Goal: Information Seeking & Learning: Learn about a topic

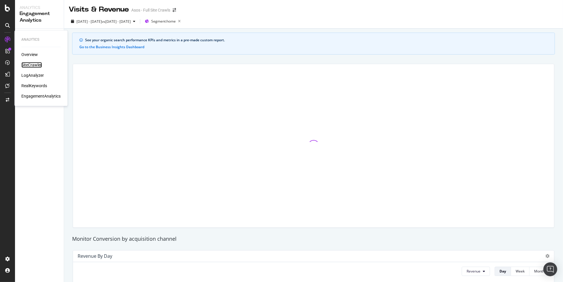
click at [35, 64] on div "SiteCrawler" at bounding box center [31, 65] width 20 height 6
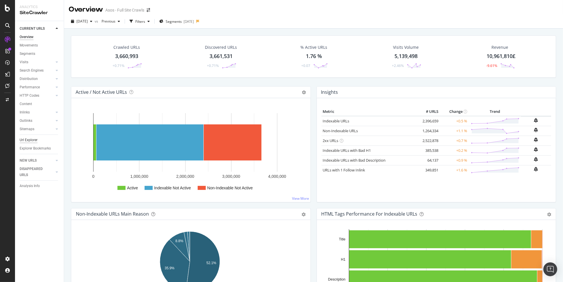
click at [26, 141] on div "Url Explorer" at bounding box center [29, 140] width 18 height 6
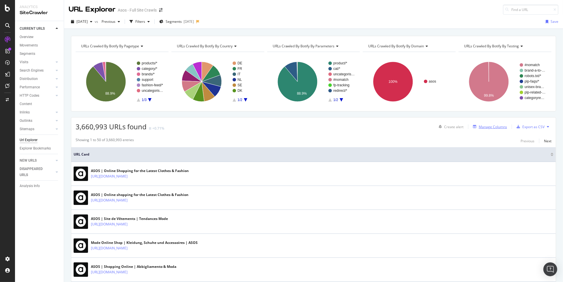
click at [490, 126] on div "Manage Columns" at bounding box center [493, 126] width 28 height 5
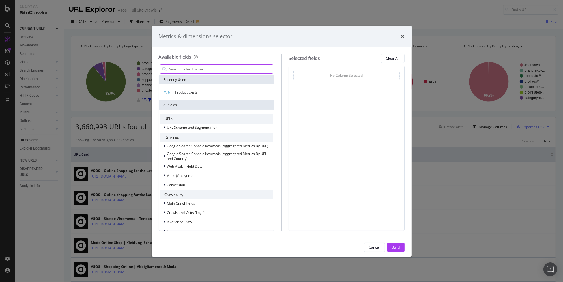
click at [232, 70] on input "modal" at bounding box center [221, 69] width 105 height 9
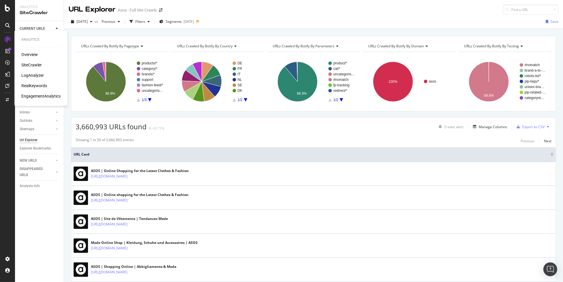
click at [38, 86] on div "RealKeywords" at bounding box center [34, 86] width 26 height 6
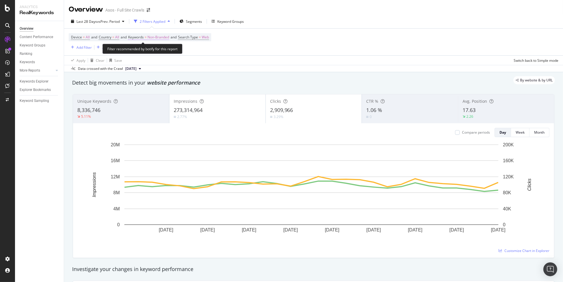
click at [157, 36] on span "Non-Branded" at bounding box center [159, 37] width 22 height 8
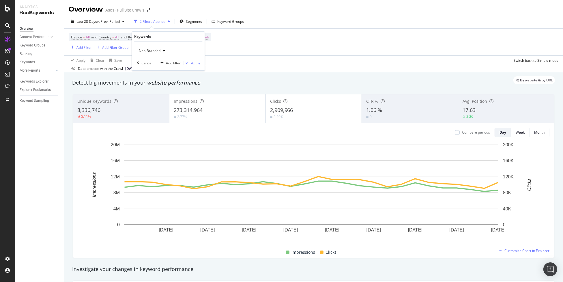
click at [153, 51] on span "Non-Branded" at bounding box center [149, 50] width 24 height 5
click at [161, 96] on span "All" at bounding box center [170, 95] width 59 height 5
click at [192, 62] on div "Apply" at bounding box center [195, 63] width 9 height 5
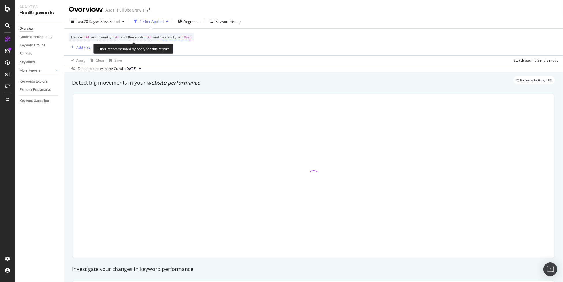
click at [190, 40] on span "Web" at bounding box center [187, 37] width 7 height 8
click at [179, 50] on icon at bounding box center [180, 50] width 4 height 3
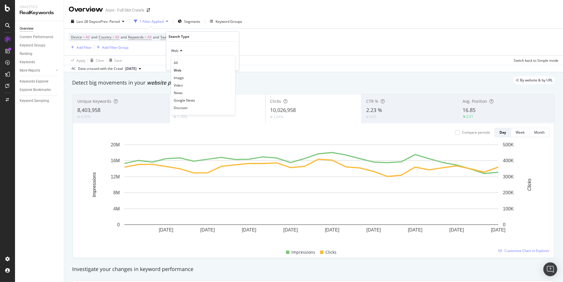
click at [252, 53] on div "Device = All and Country = All and Keywords = All and Search Type = Web Add Fil…" at bounding box center [314, 42] width 490 height 27
click at [83, 49] on div "Add Filter" at bounding box center [84, 47] width 15 height 5
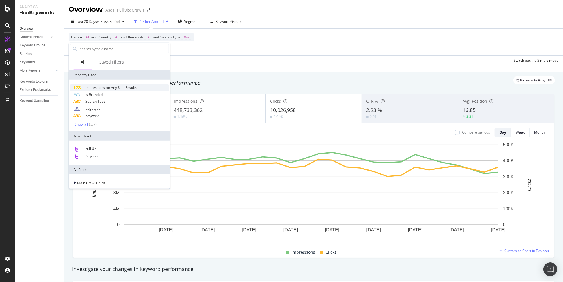
click at [125, 88] on span "Impressions on Any Rich Results" at bounding box center [110, 87] width 51 height 5
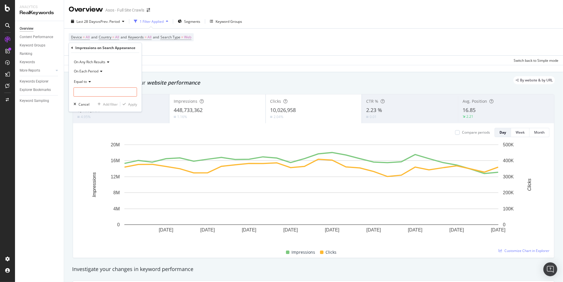
click at [106, 61] on icon at bounding box center [107, 61] width 4 height 3
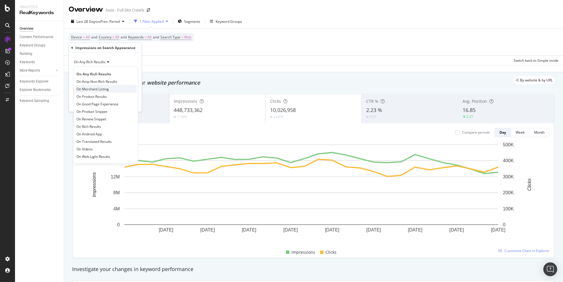
click at [115, 88] on div "On Merchant Listing" at bounding box center [106, 89] width 62 height 8
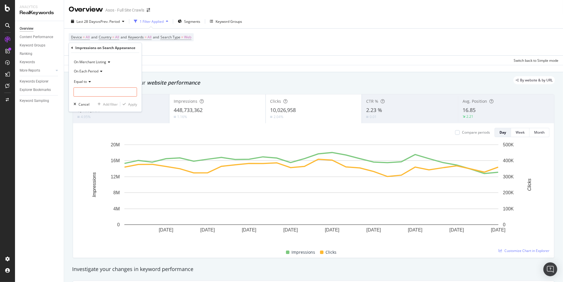
click at [89, 71] on span "On Each Period" at bounding box center [86, 71] width 25 height 5
click at [102, 91] on span "On Current Period" at bounding box center [91, 90] width 29 height 5
click at [85, 81] on span "Equal to" at bounding box center [80, 81] width 13 height 5
click at [105, 130] on span "Greater than or equal to" at bounding box center [96, 130] width 39 height 5
click at [109, 94] on input "number" at bounding box center [106, 91] width 64 height 9
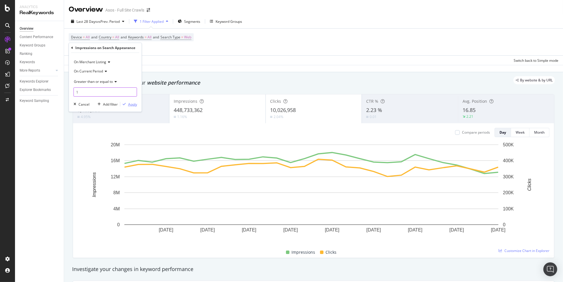
type input "1"
click at [134, 105] on div "Apply" at bounding box center [132, 104] width 9 height 5
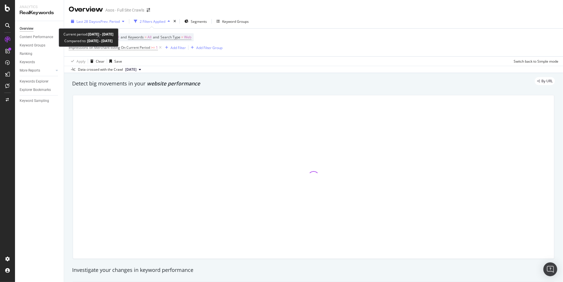
click at [112, 22] on span "vs Prev. Period" at bounding box center [108, 21] width 23 height 5
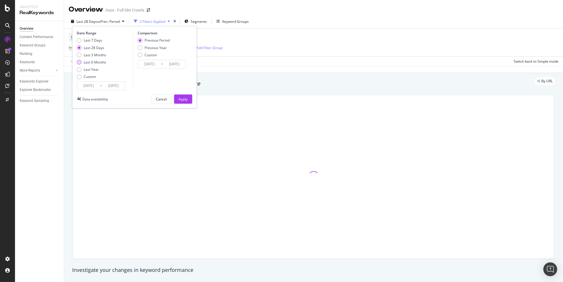
click at [89, 61] on div "Last 6 Months" at bounding box center [95, 62] width 23 height 5
type input "2025/03/14"
type input "2024/09/10"
type input "2025/03/13"
click at [151, 49] on div "Previous Year" at bounding box center [156, 47] width 22 height 5
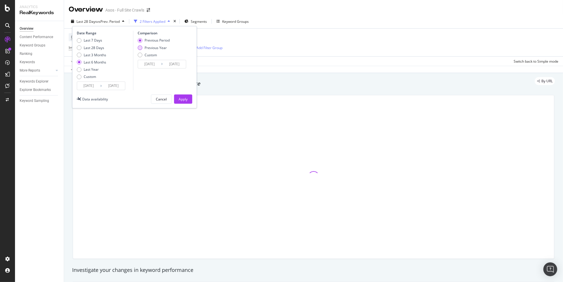
type input "2024/03/15"
type input "2024/09/14"
click at [180, 104] on div "Date Range Last 7 Days Last 28 Days Last 3 Months Last 6 Months Last Year Custo…" at bounding box center [134, 67] width 125 height 82
click at [184, 100] on div "Apply" at bounding box center [183, 99] width 9 height 5
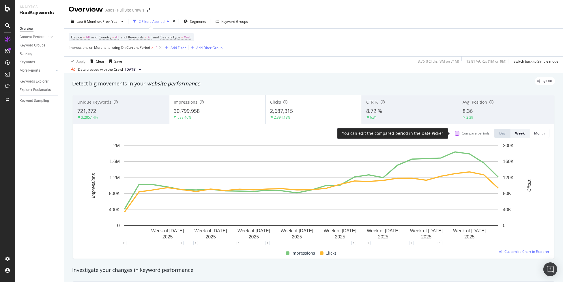
click at [455, 133] on div at bounding box center [457, 133] width 5 height 5
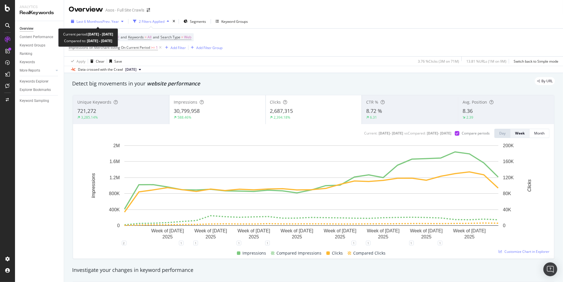
click at [97, 21] on span "Last 6 Months" at bounding box center [88, 21] width 23 height 5
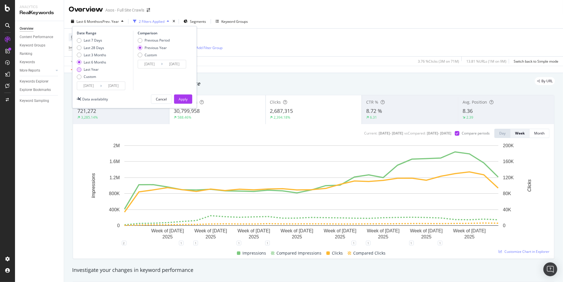
click at [88, 71] on div "Last Year" at bounding box center [91, 69] width 15 height 5
type input "2024/09/14"
type input "2023/09/16"
drag, startPoint x: 80, startPoint y: 85, endPoint x: 88, endPoint y: 85, distance: 8.4
click at [80, 85] on input "2024/09/14" at bounding box center [88, 86] width 23 height 8
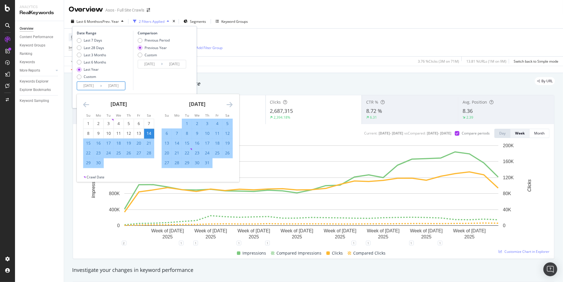
click at [87, 105] on icon "Move backward to switch to the previous month." at bounding box center [86, 104] width 6 height 7
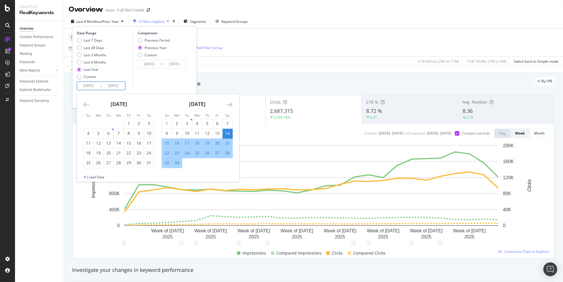
click at [85, 105] on icon "Move backward to switch to the previous month." at bounding box center [86, 104] width 6 height 7
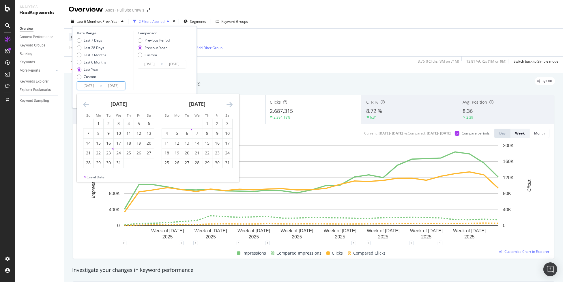
click at [85, 105] on icon "Move backward to switch to the previous month." at bounding box center [86, 104] width 6 height 7
click at [96, 123] on div "1" at bounding box center [99, 124] width 10 height 6
type input "2024/04/01"
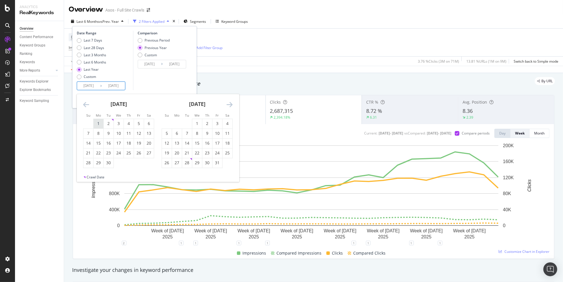
type input "2023/04/03"
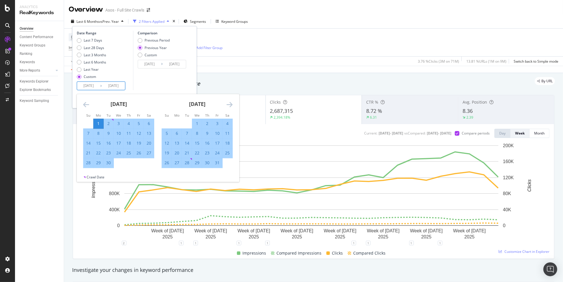
click at [176, 82] on div "Comparison Previous Period Previous Year Custom 2023/04/03 Navigate forward to …" at bounding box center [160, 60] width 55 height 59
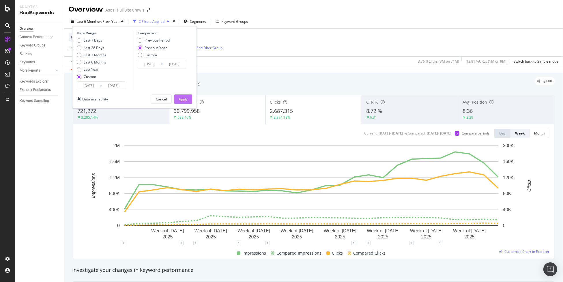
click at [180, 99] on div "Apply" at bounding box center [183, 99] width 9 height 5
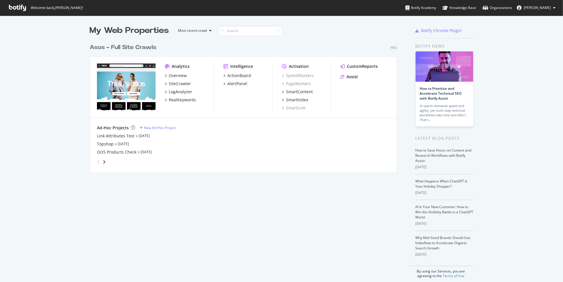
scroll to position [278, 554]
click at [178, 100] on div "RealKeywords" at bounding box center [182, 100] width 27 height 6
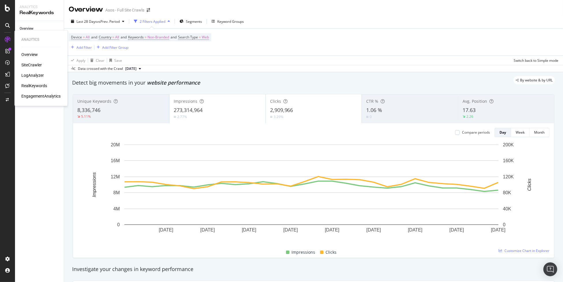
click at [38, 75] on div "LogAnalyzer" at bounding box center [32, 75] width 23 height 6
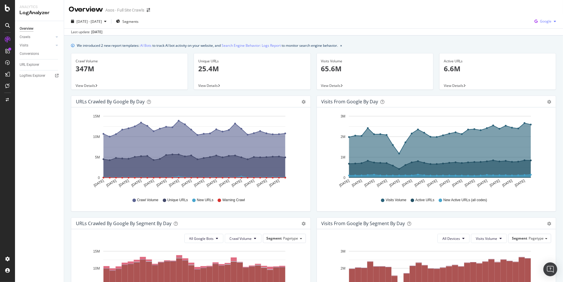
click at [540, 20] on span "Google" at bounding box center [546, 21] width 12 height 5
click at [552, 41] on span "Bing" at bounding box center [545, 43] width 21 height 5
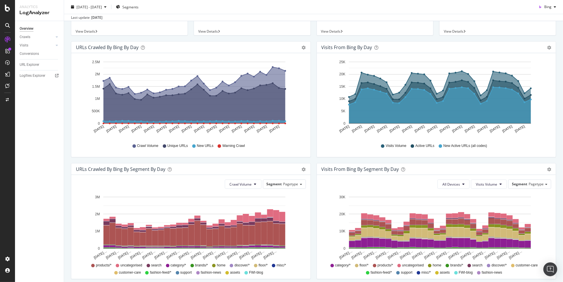
scroll to position [25, 0]
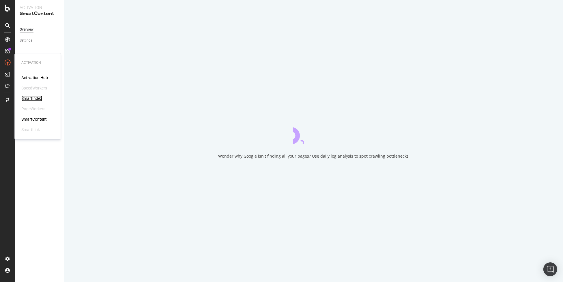
click at [30, 98] on div "SmartIndex" at bounding box center [31, 99] width 21 height 6
